Goal: Navigation & Orientation: Find specific page/section

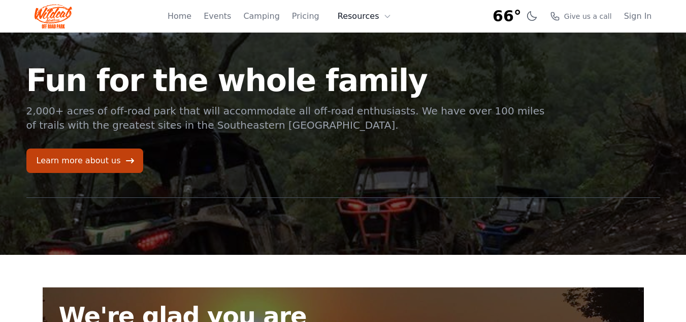
click at [382, 18] on button "Resources" at bounding box center [365, 16] width 66 height 20
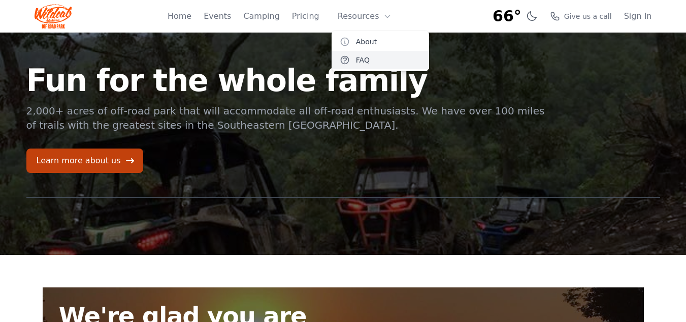
click at [366, 59] on link "FAQ" at bounding box center [381, 60] width 98 height 18
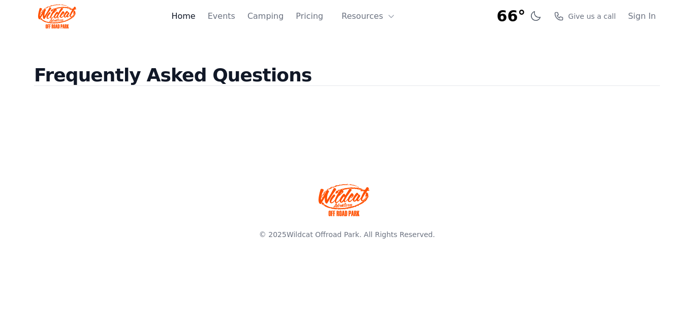
click at [195, 20] on link "Home" at bounding box center [183, 16] width 24 height 12
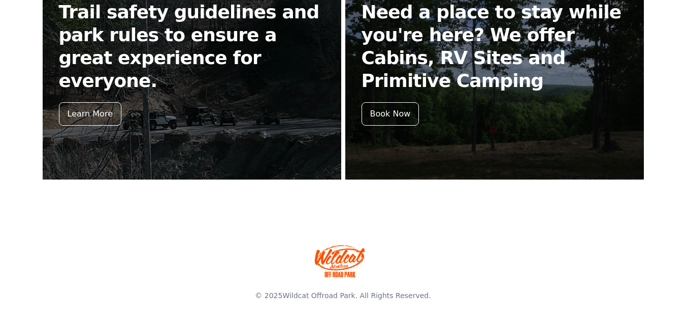
scroll to position [482, 0]
